Goal: Information Seeking & Learning: Check status

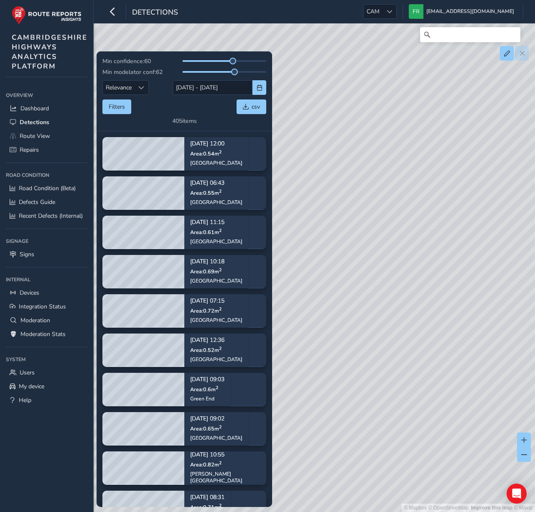
drag, startPoint x: 374, startPoint y: 170, endPoint x: 440, endPoint y: 97, distance: 98.2
click at [440, 97] on div "© Mapbox © OpenStreetMap Improve this map © Maxar" at bounding box center [267, 256] width 535 height 512
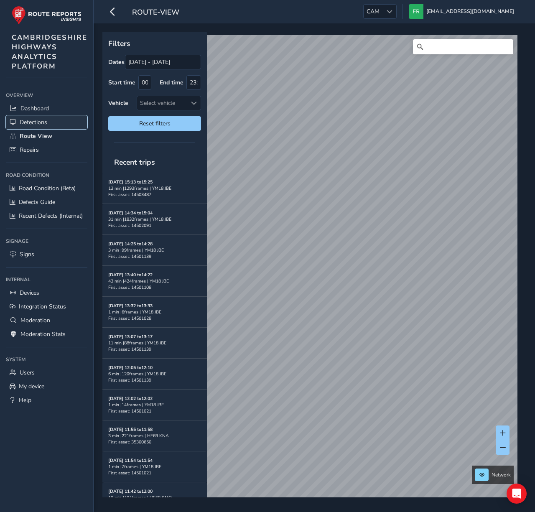
click at [37, 122] on span "Detections" at bounding box center [34, 122] width 28 height 8
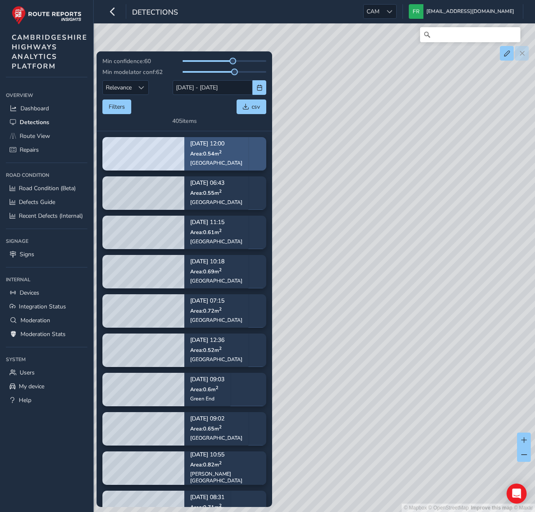
click at [202, 160] on div "[GEOGRAPHIC_DATA]" at bounding box center [216, 162] width 52 height 7
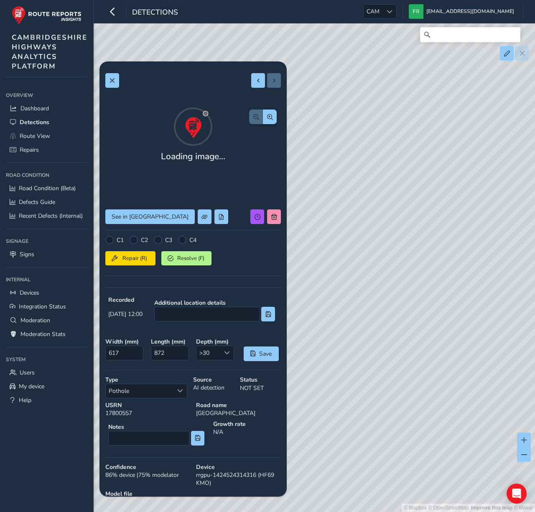
click at [402, 132] on div "© Mapbox © OpenStreetMap Improve this map © Maxar" at bounding box center [267, 256] width 535 height 512
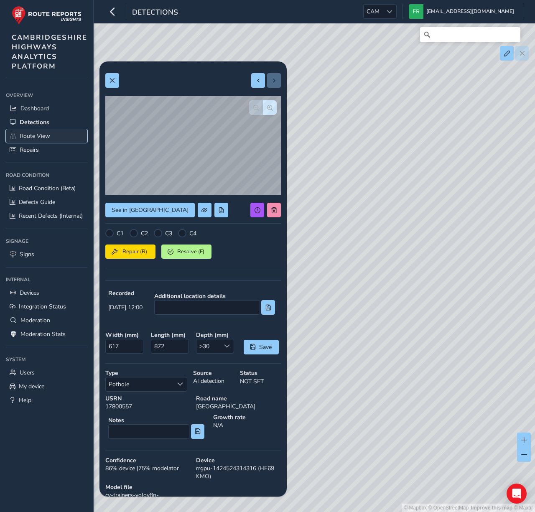
click at [61, 137] on link "Route View" at bounding box center [46, 136] width 81 height 14
